Goal: Task Accomplishment & Management: Complete application form

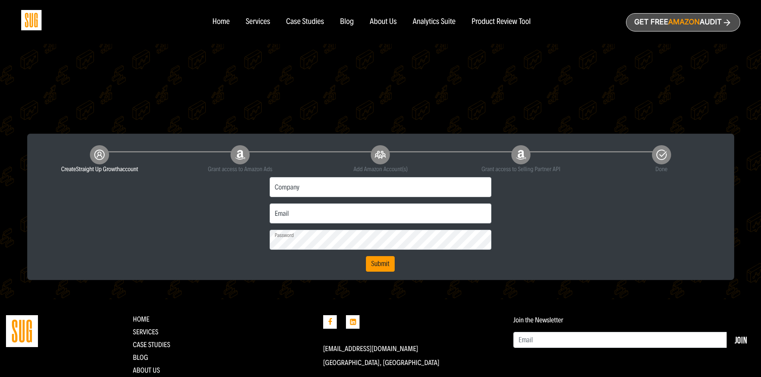
scroll to position [171, 0]
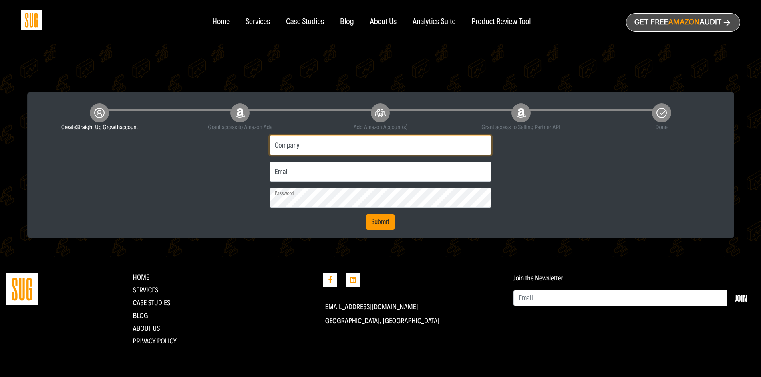
click at [318, 147] on input "Company" at bounding box center [380, 145] width 222 height 20
type input "Raw Athletics"
type input "[PERSON_NAME][EMAIL_ADDRESS][DOMAIN_NAME]"
click at [239, 174] on div "First name Last name Phone Raw Athletics Company eric@rawathletics.com Email" at bounding box center [381, 181] width 702 height 98
click at [386, 223] on button "Submit" at bounding box center [380, 222] width 29 height 16
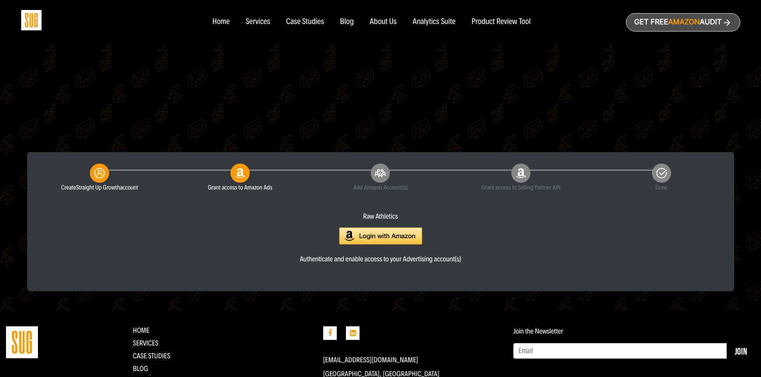
scroll to position [120, 0]
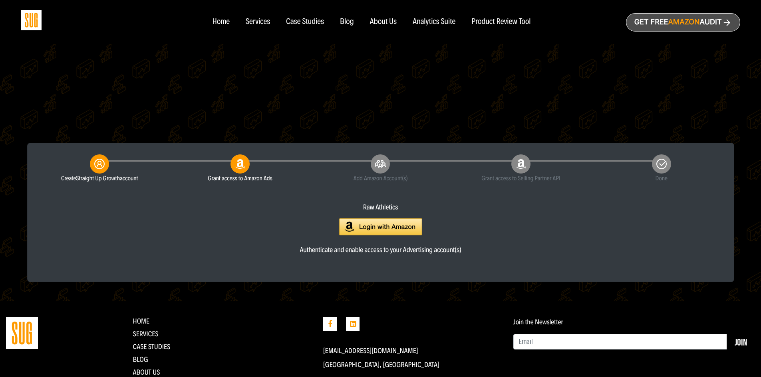
click at [384, 229] on img at bounding box center [380, 226] width 83 height 17
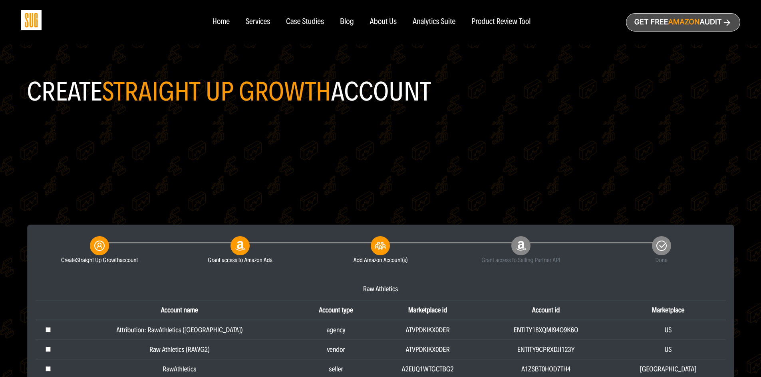
scroll to position [160, 0]
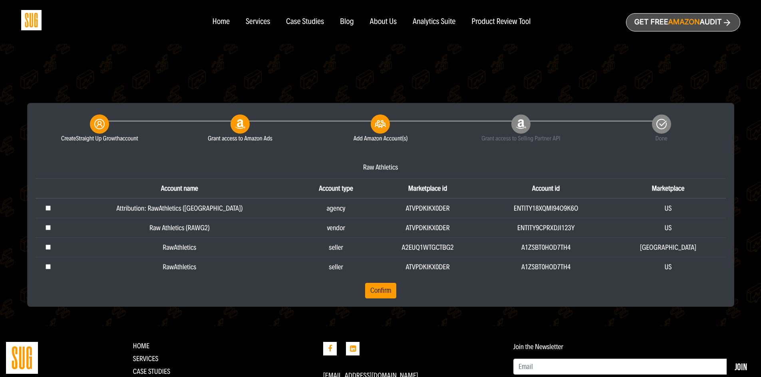
click at [51, 209] on input "checkbox" at bounding box center [48, 208] width 5 height 5
checkbox input "true"
click at [54, 230] on td at bounding box center [49, 228] width 26 height 20
click at [50, 230] on td at bounding box center [49, 228] width 26 height 20
click at [52, 232] on td at bounding box center [49, 228] width 26 height 20
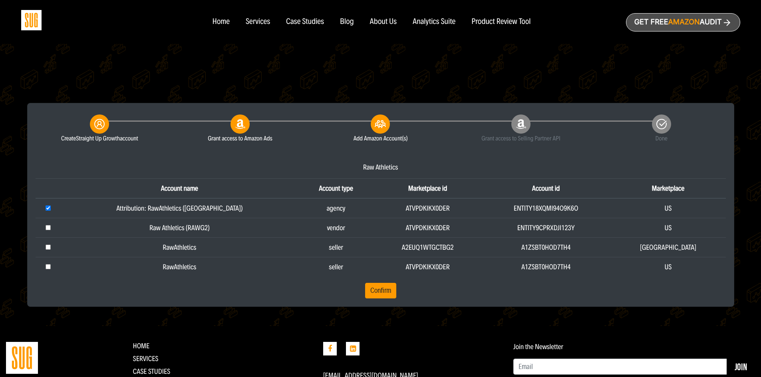
click at [51, 225] on input "checkbox" at bounding box center [48, 227] width 5 height 5
checkbox input "true"
click at [51, 247] on input "checkbox" at bounding box center [48, 247] width 5 height 5
checkbox input "true"
click at [51, 269] on input "checkbox" at bounding box center [48, 266] width 5 height 5
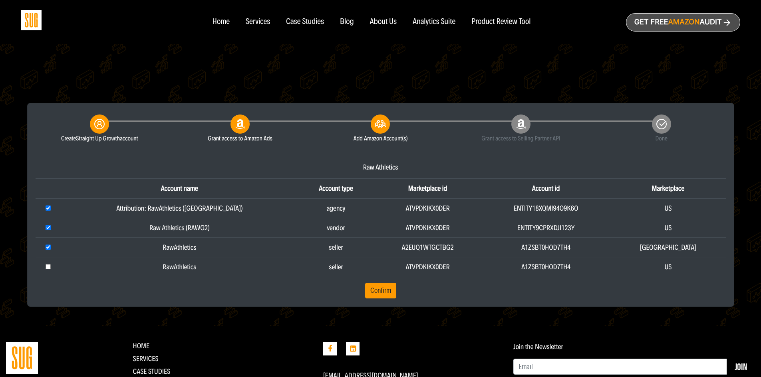
checkbox input "true"
click at [51, 228] on input "checkbox" at bounding box center [48, 227] width 5 height 5
checkbox input "false"
click at [49, 248] on input "checkbox" at bounding box center [48, 247] width 5 height 5
checkbox input "false"
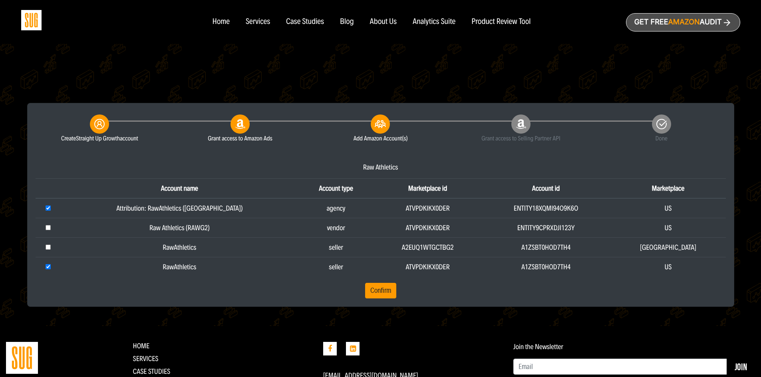
click at [50, 209] on input "checkbox" at bounding box center [48, 208] width 5 height 5
checkbox input "false"
click at [384, 288] on button "Confirm" at bounding box center [380, 291] width 31 height 16
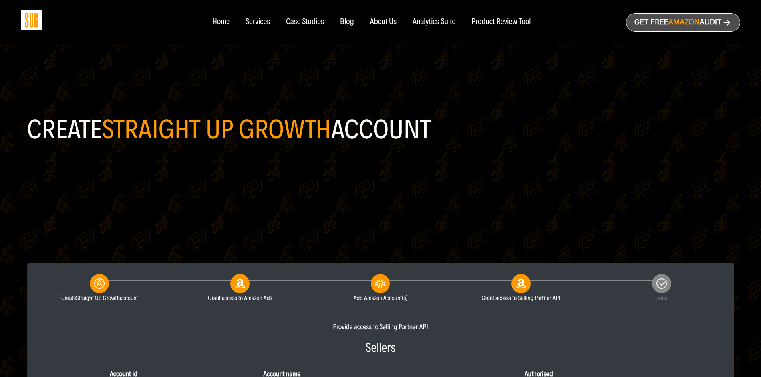
scroll to position [200, 0]
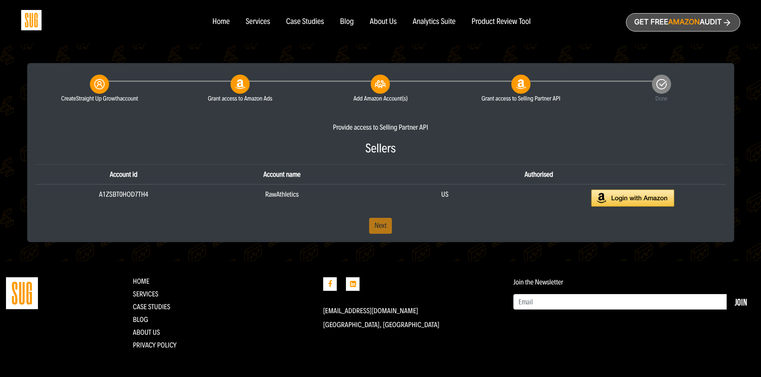
click at [630, 200] on img at bounding box center [632, 198] width 83 height 17
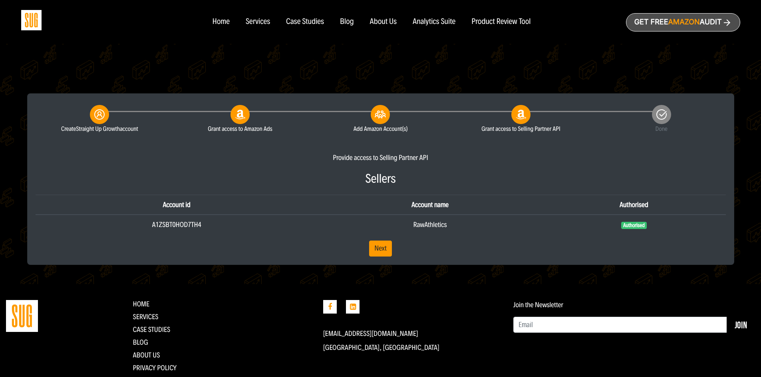
scroll to position [196, 0]
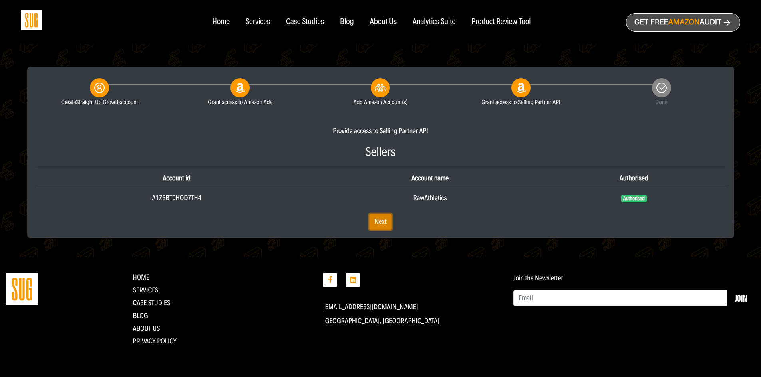
click at [382, 222] on link "Next" at bounding box center [380, 222] width 23 height 16
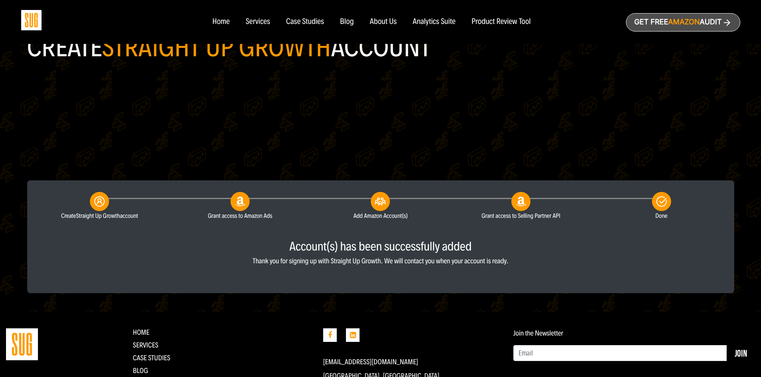
scroll to position [120, 0]
